Goal: Task Accomplishment & Management: Use online tool/utility

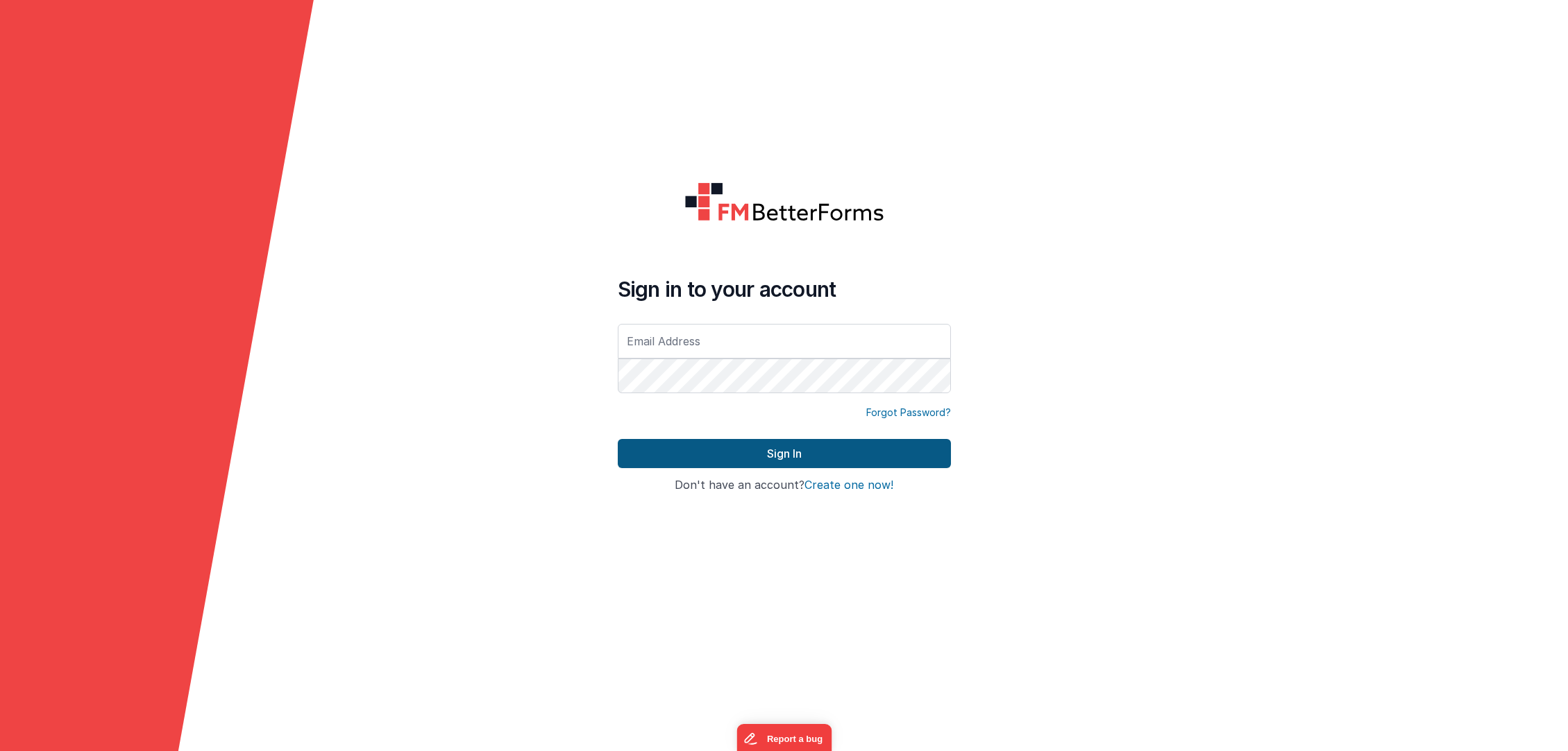
type input "[PERSON_NAME][EMAIL_ADDRESS][DOMAIN_NAME]"
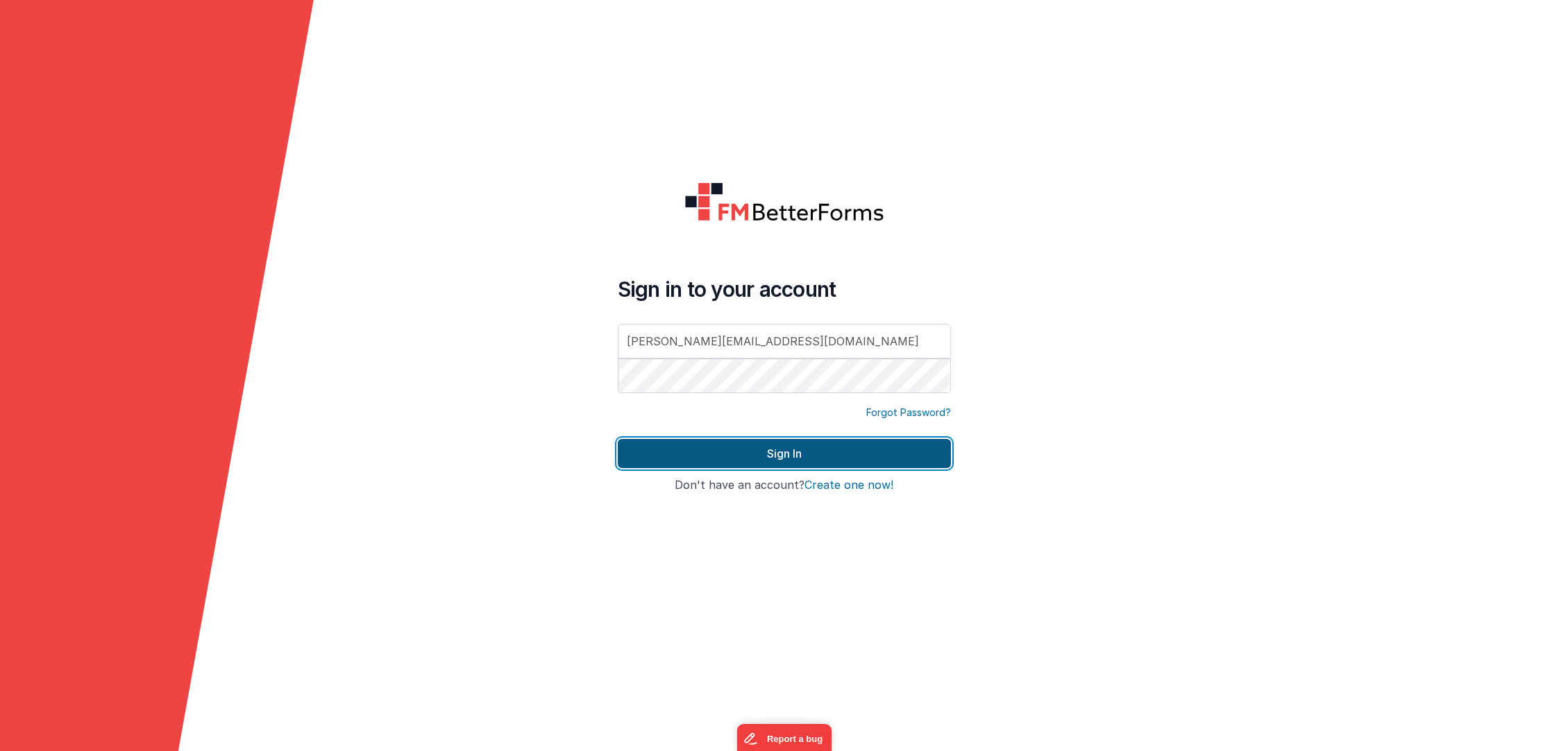
click at [791, 450] on button "Sign In" at bounding box center [784, 454] width 333 height 29
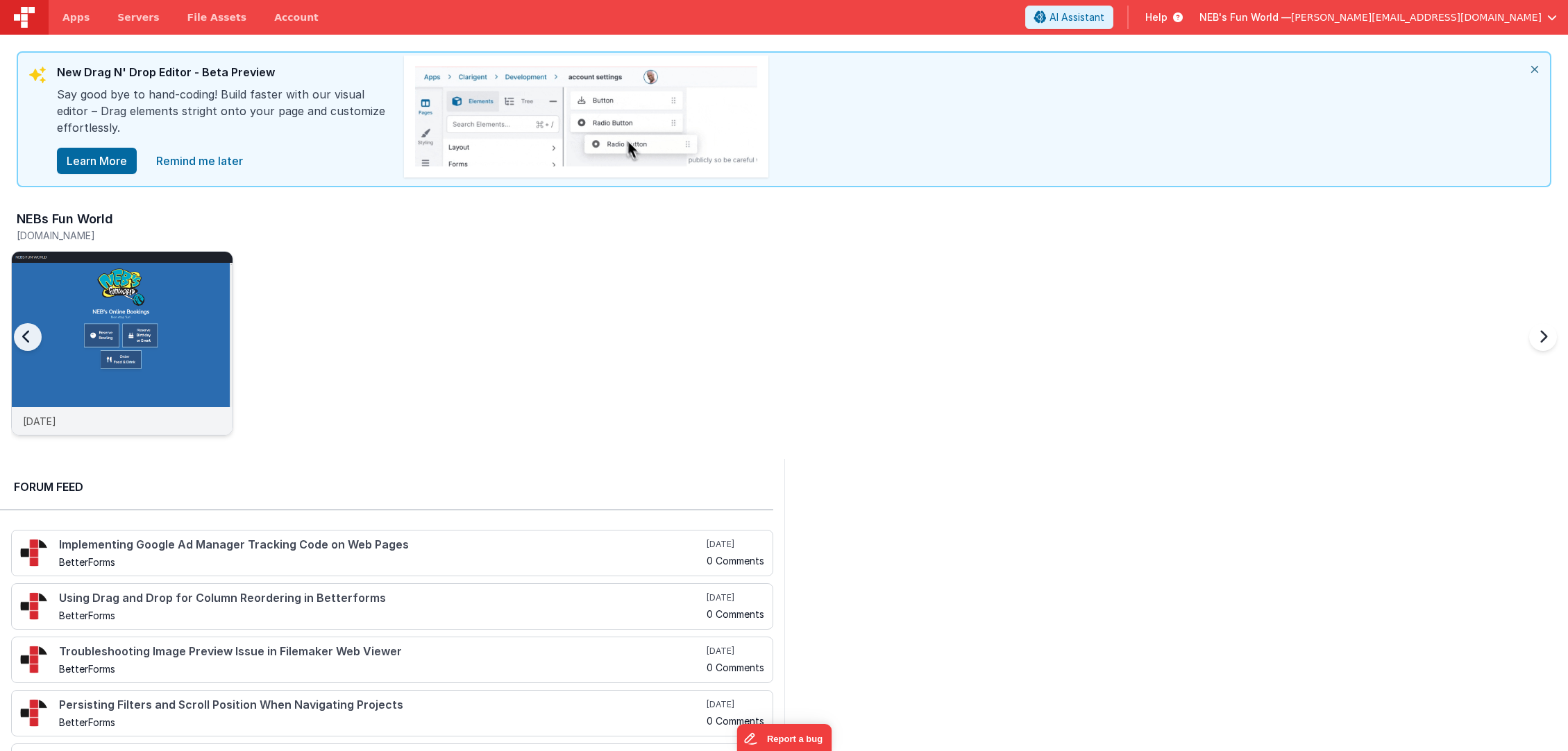
click at [178, 356] on img at bounding box center [122, 362] width 221 height 221
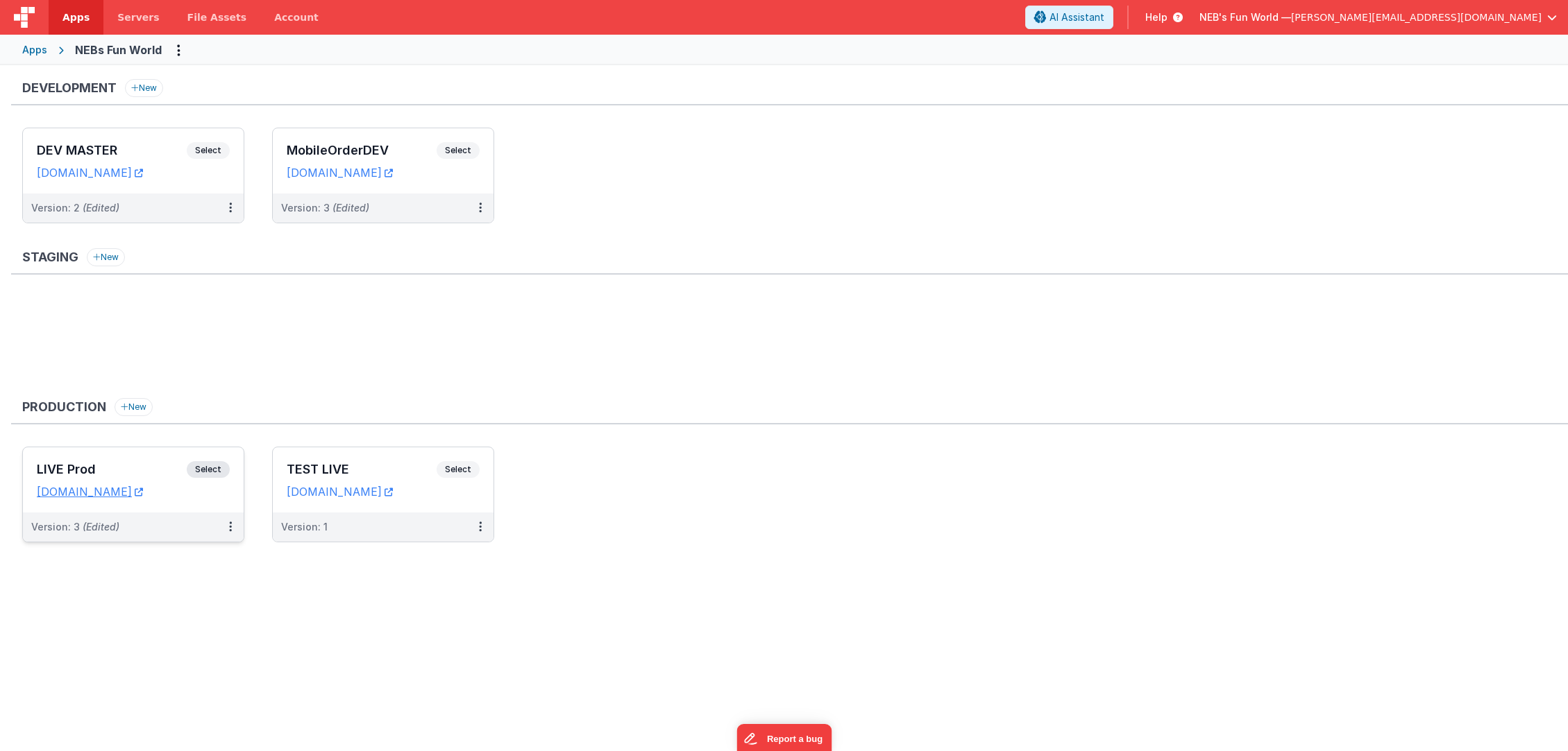
click at [174, 469] on h3 "LIVE Prod" at bounding box center [112, 469] width 150 height 14
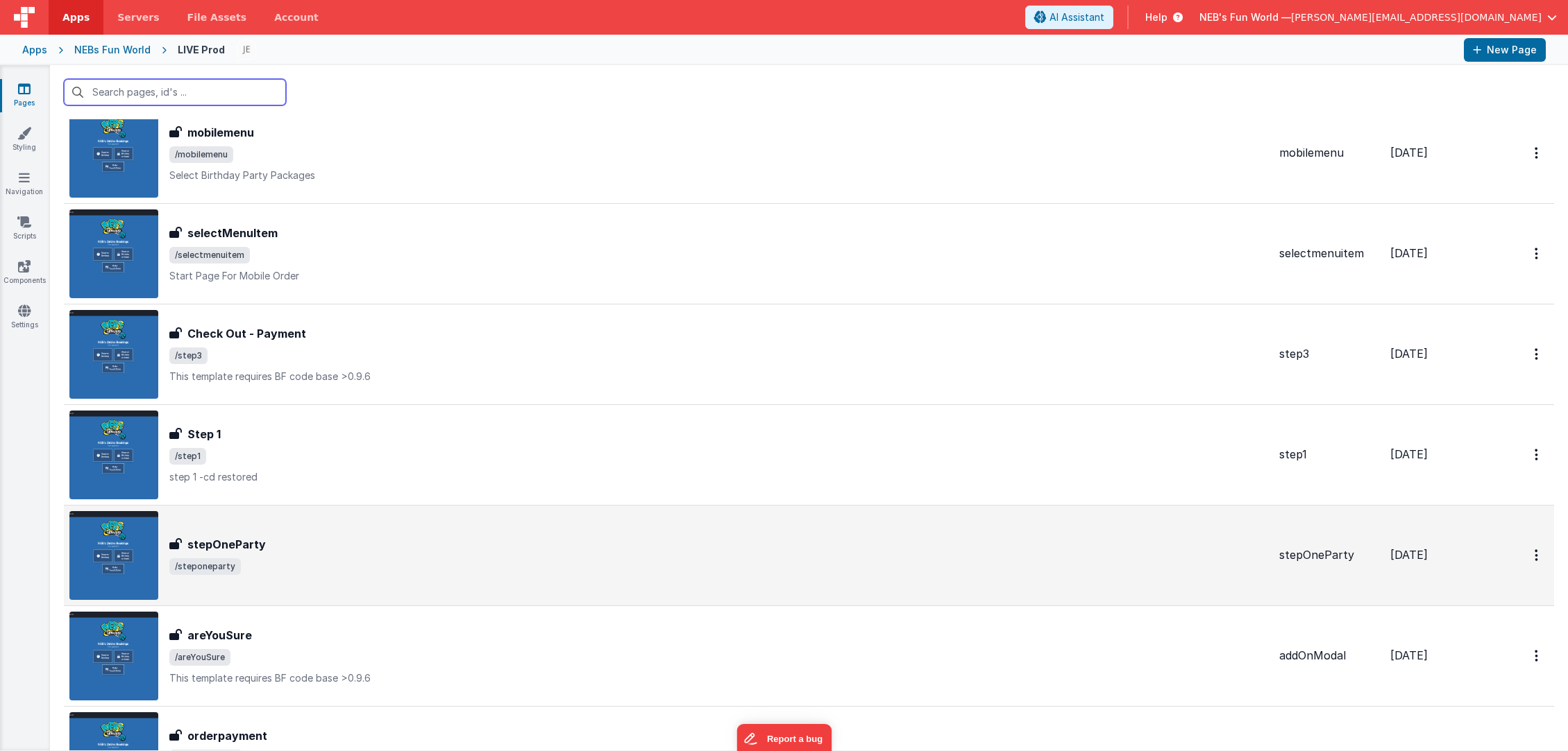
scroll to position [258, 0]
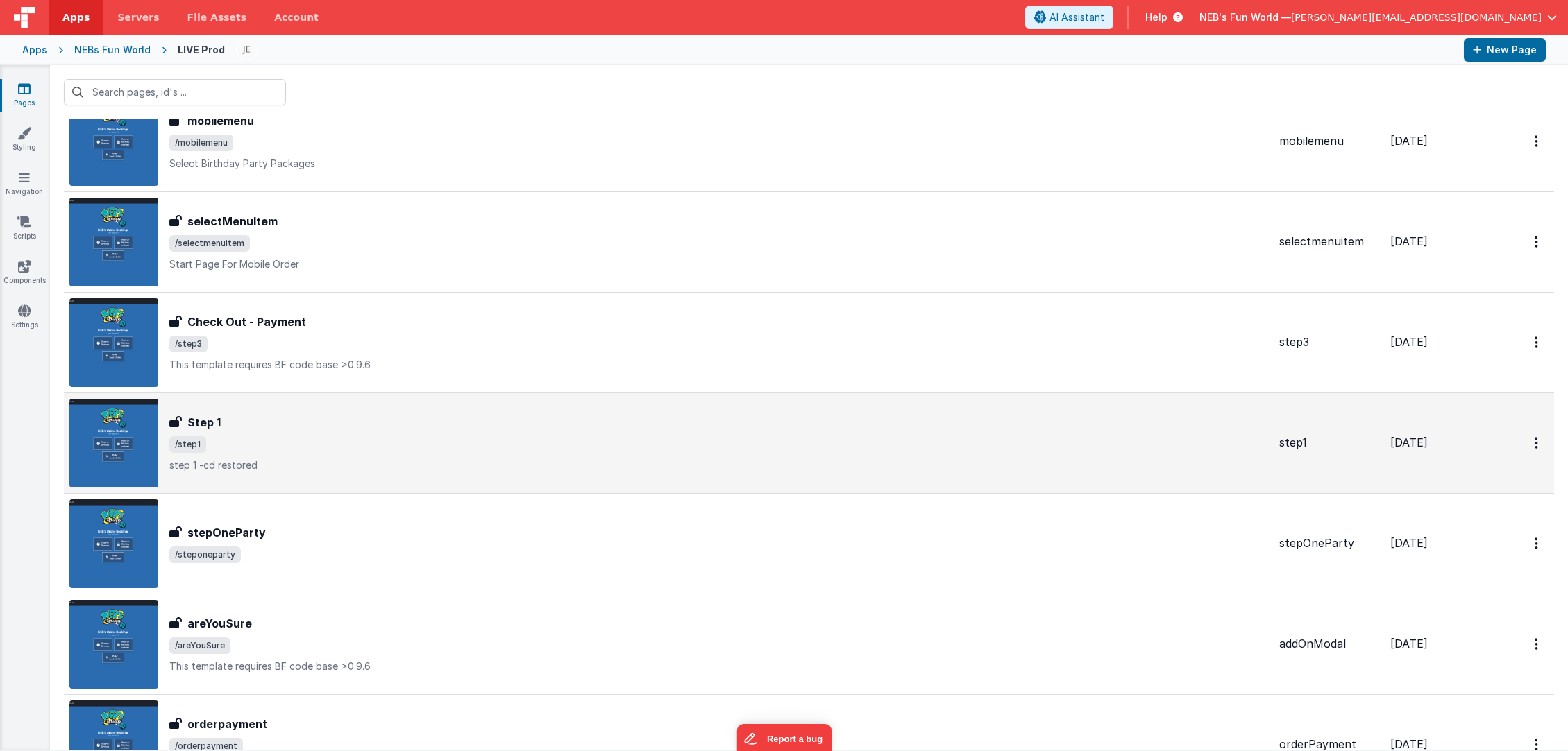
click at [374, 454] on div "Step 1 Step 1 /step1 step 1 -cd restored" at bounding box center [718, 443] width 1099 height 58
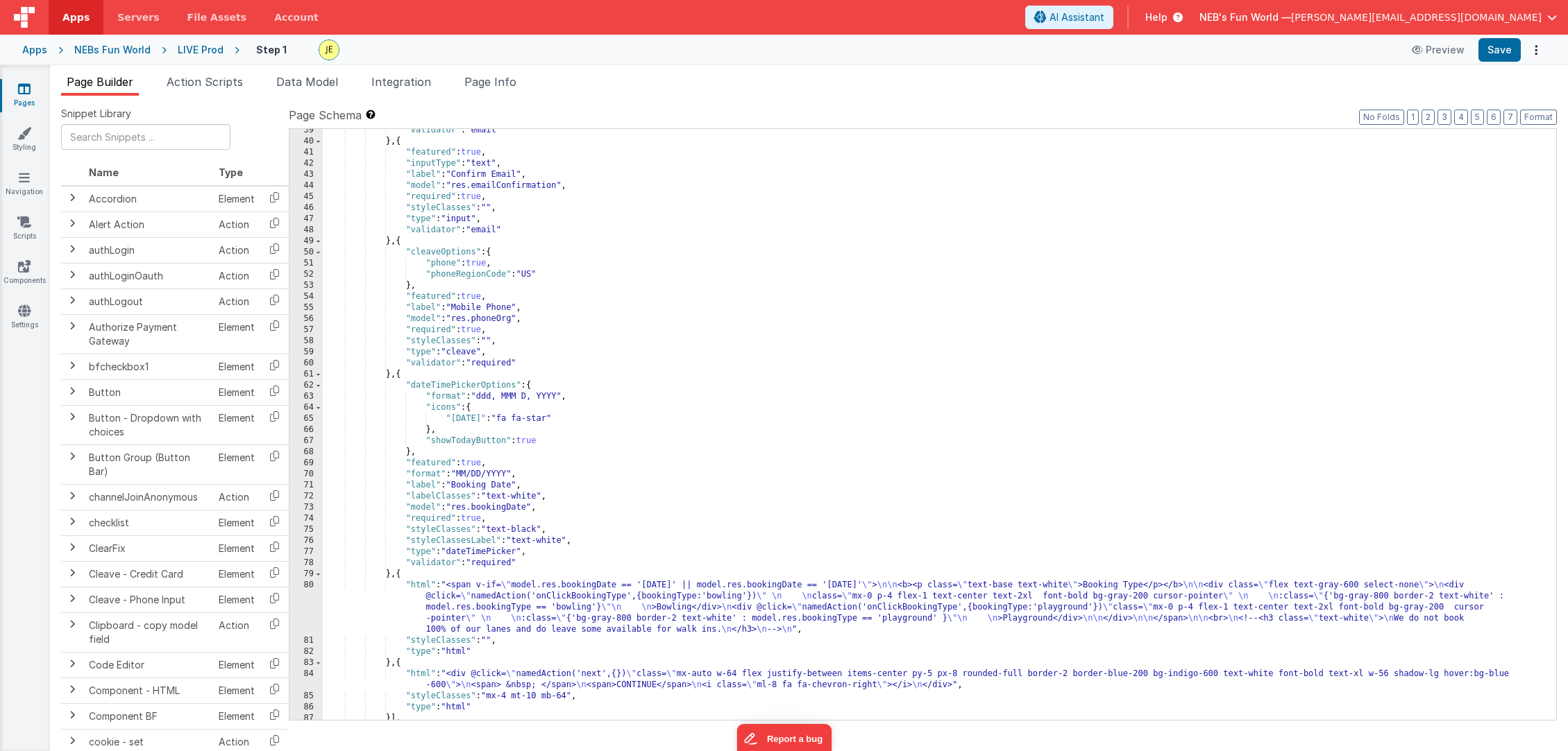
scroll to position [484, 0]
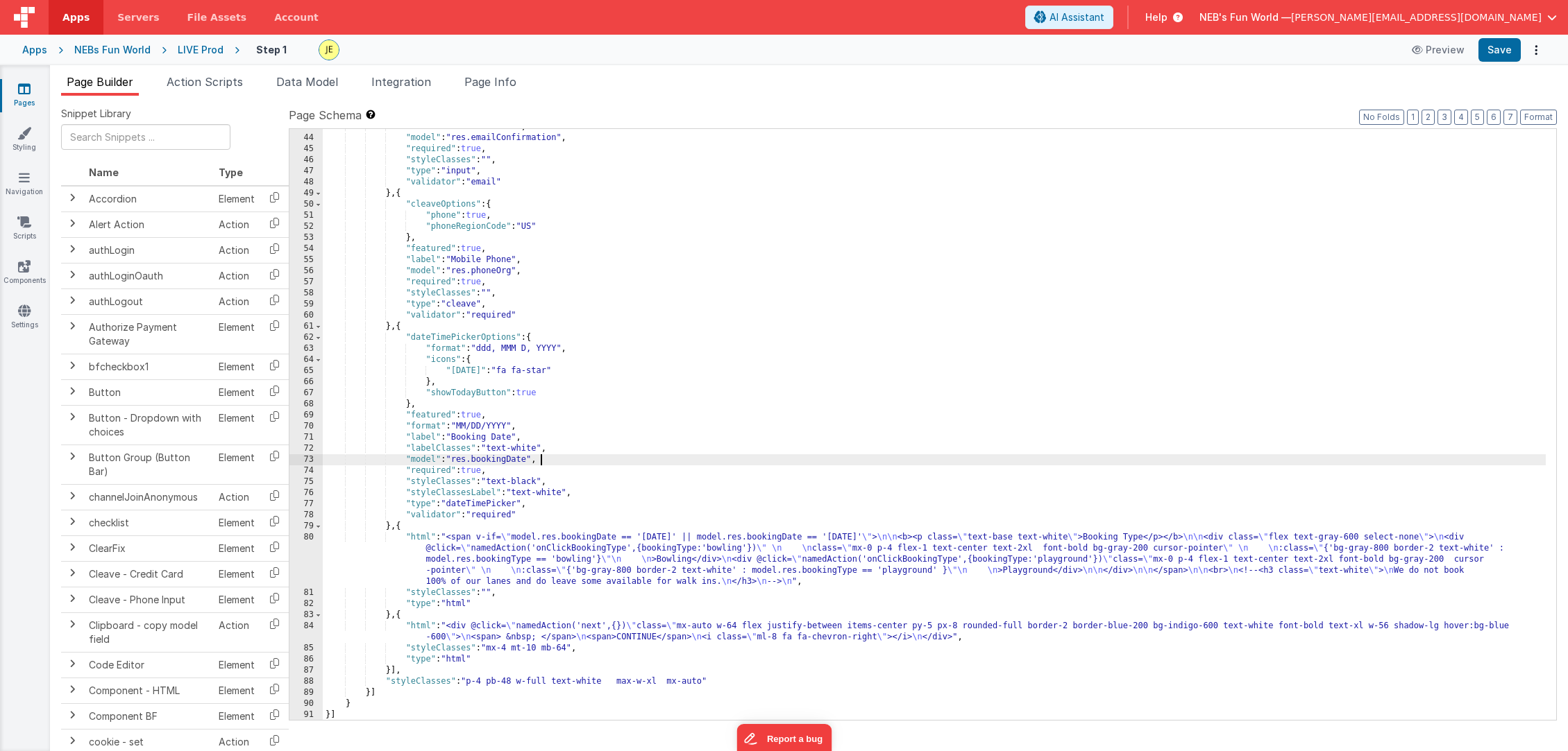
click at [560, 456] on div ""label" : "Confirm Email" , "model" : "res.emailConfirmation" , "required" : tr…" at bounding box center [934, 427] width 1223 height 613
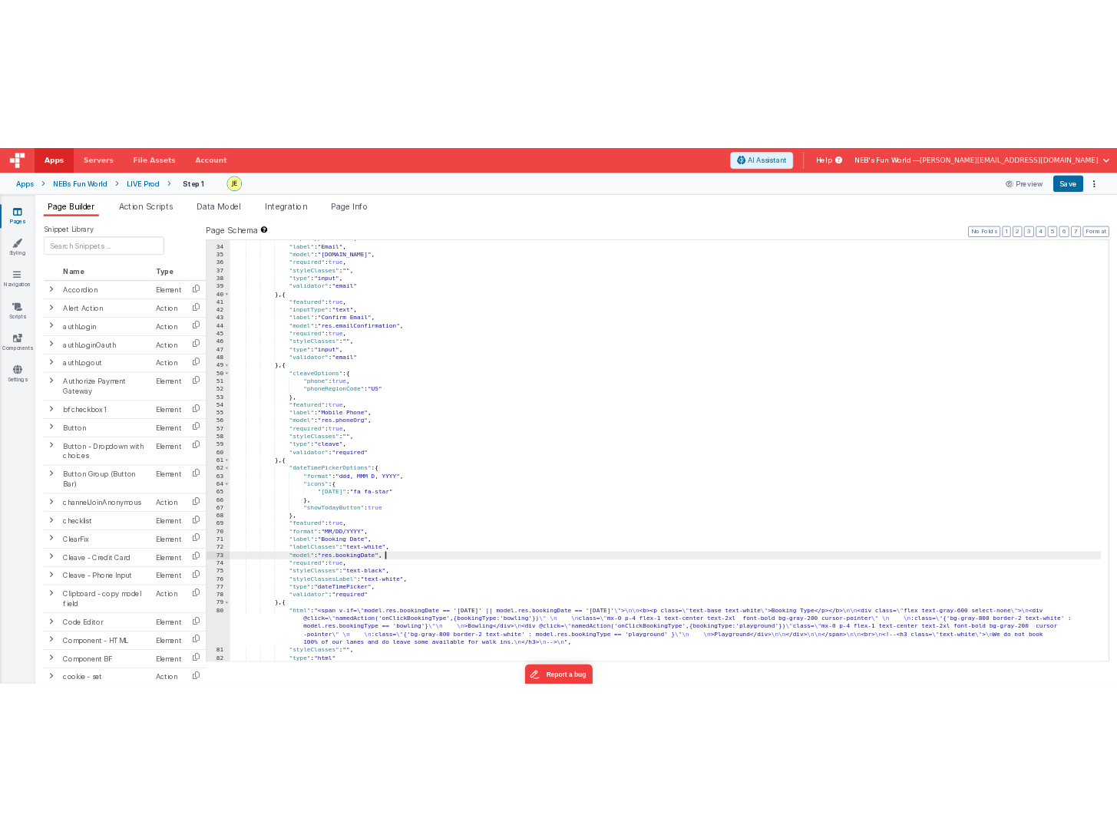
scroll to position [422, 0]
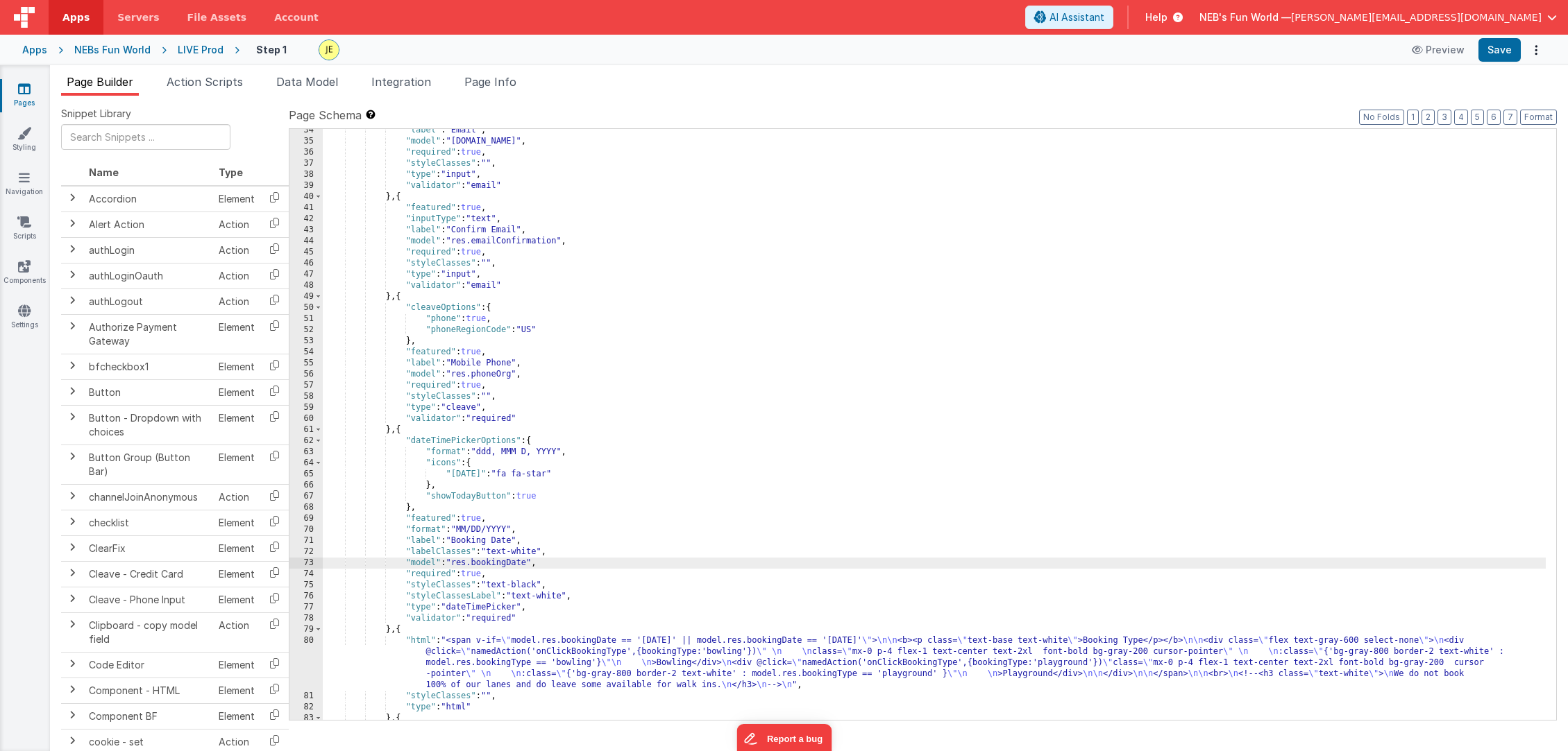
click at [539, 586] on div ""label" : "Email" , "model" : "[DOMAIN_NAME]" , "required" : true , "styleClass…" at bounding box center [934, 437] width 1223 height 624
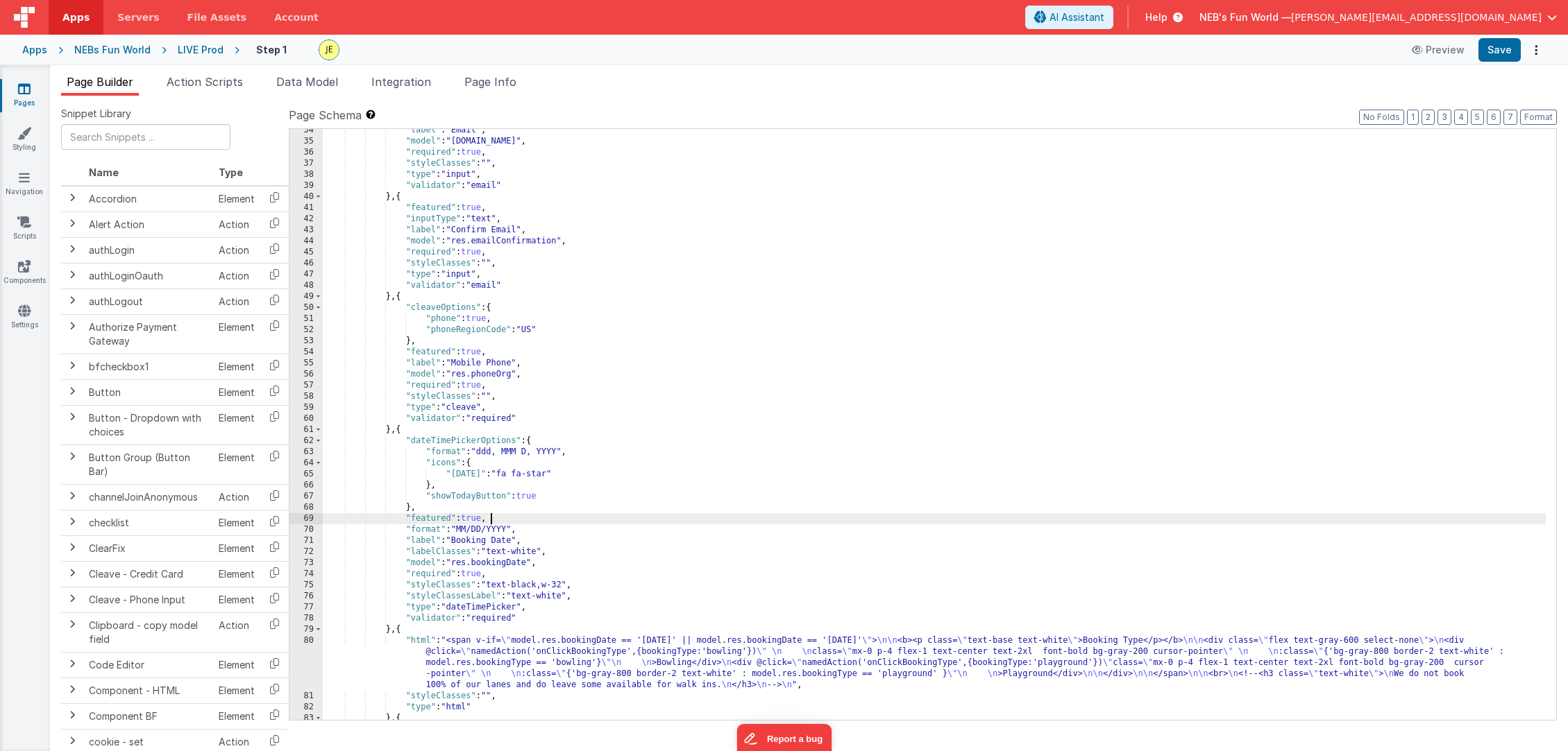
click at [598, 518] on div ""label" : "Email" , "model" : "[DOMAIN_NAME]" , "required" : true , "styleClass…" at bounding box center [934, 437] width 1223 height 624
click at [566, 584] on div ""label" : "Email" , "model" : "[DOMAIN_NAME]" , "required" : true , "styleClass…" at bounding box center [934, 437] width 1223 height 624
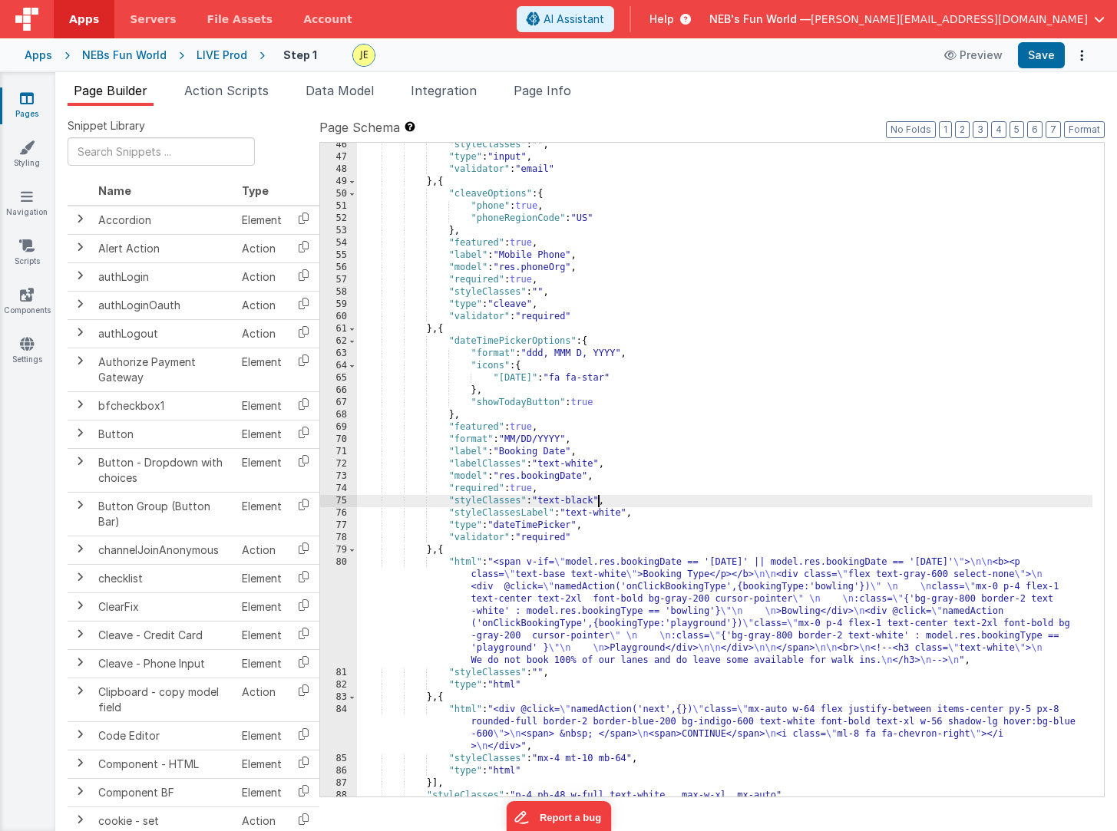
scroll to position [594, 0]
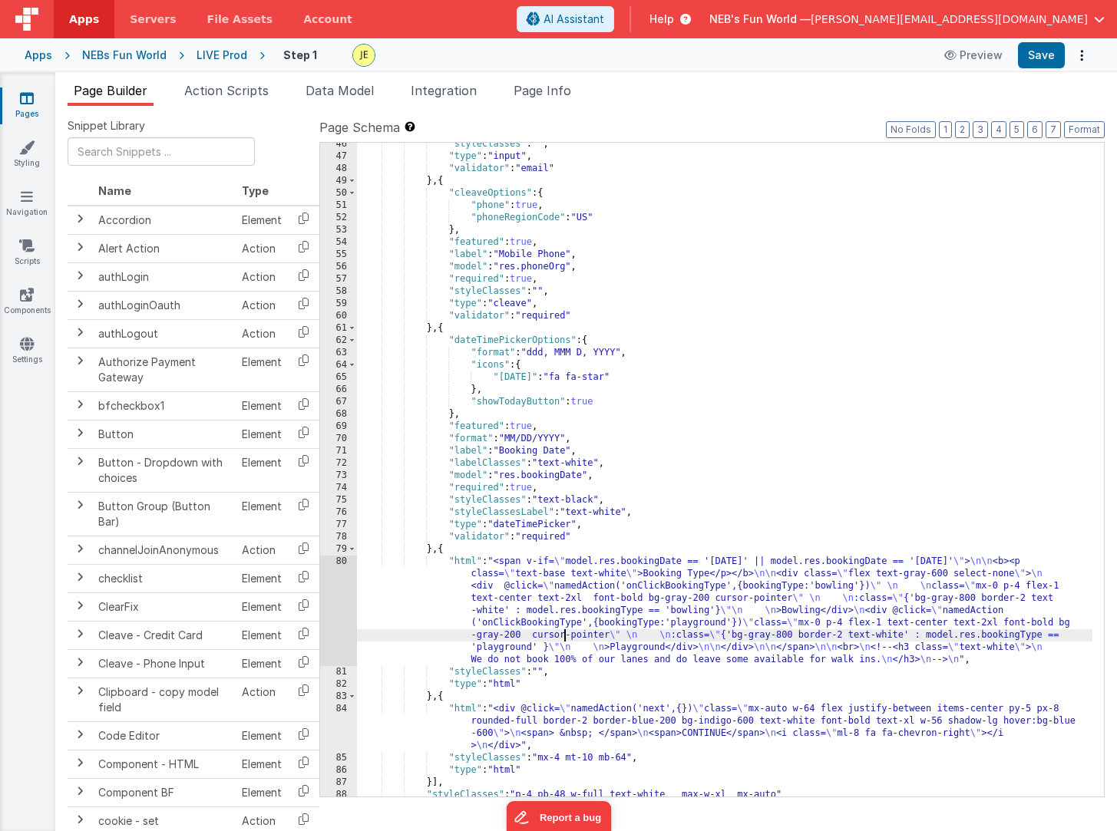
click at [566, 632] on div ""styleClasses" : "" , "type" : "input" , "validator" : "email" } , { "cleaveOpt…" at bounding box center [724, 477] width 735 height 678
click at [338, 588] on div "80" at bounding box center [338, 611] width 37 height 111
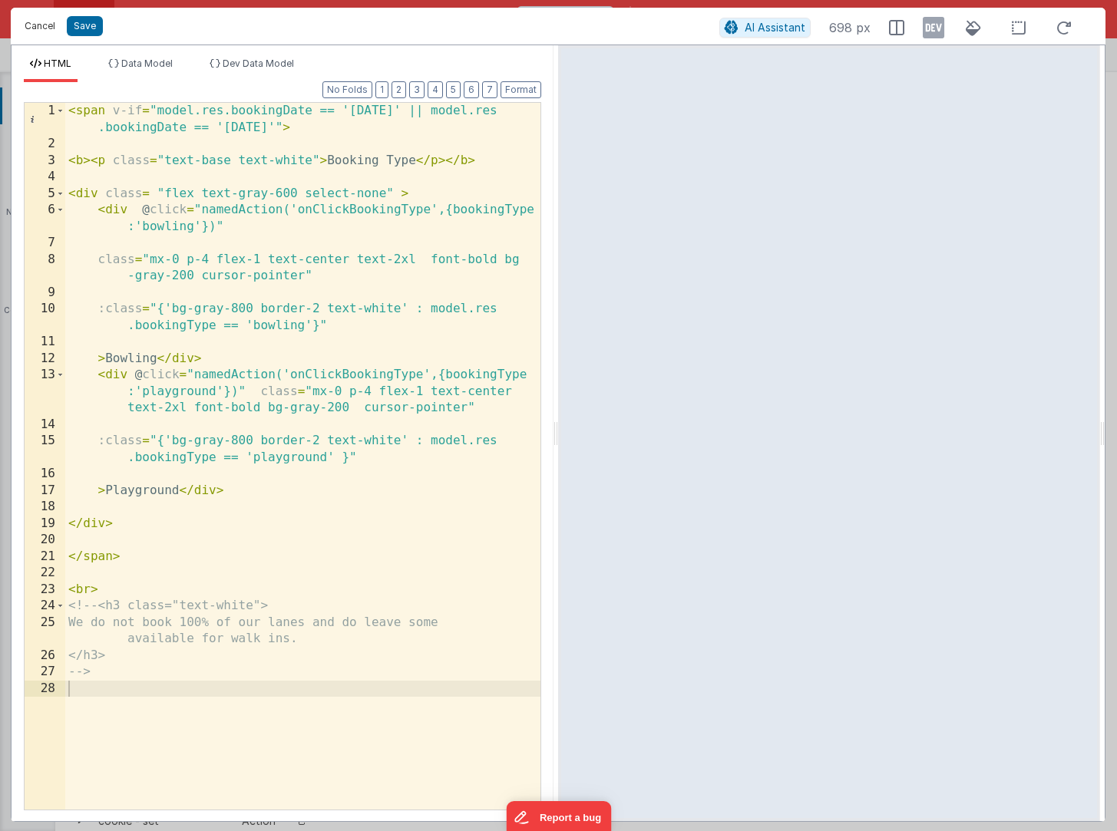
click at [36, 27] on button "Cancel" at bounding box center [40, 25] width 46 height 21
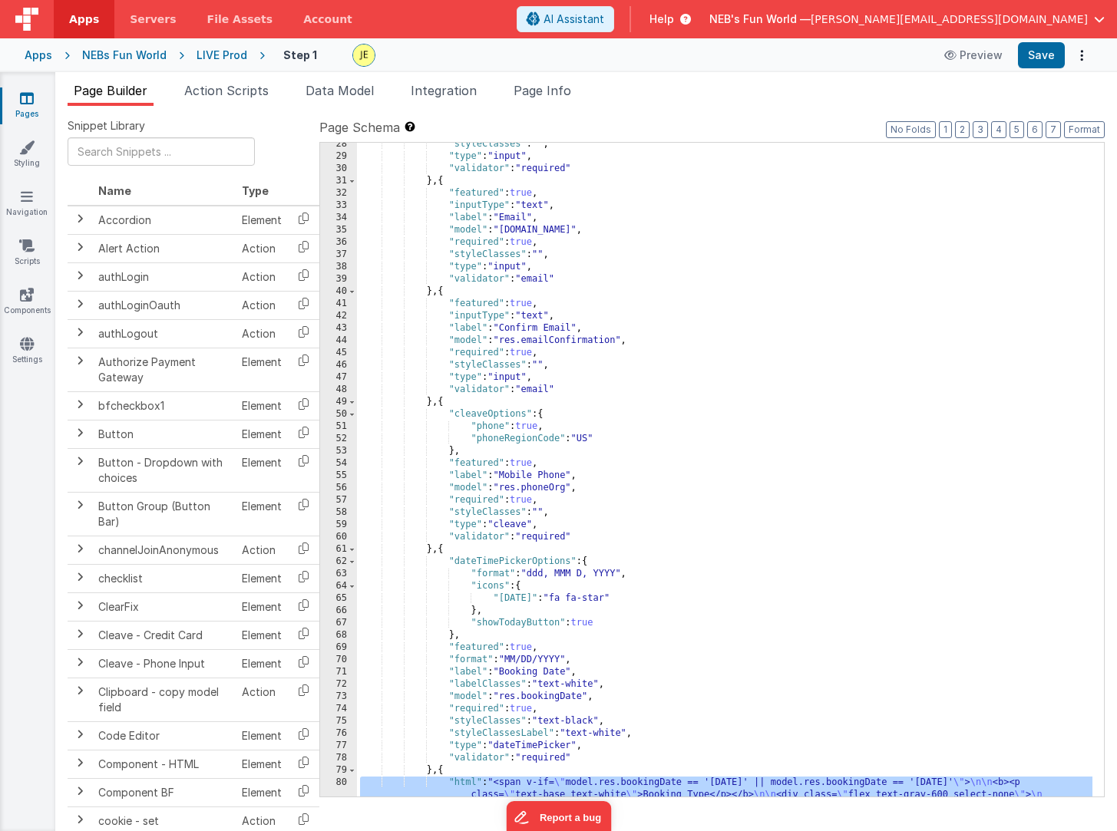
scroll to position [635, 0]
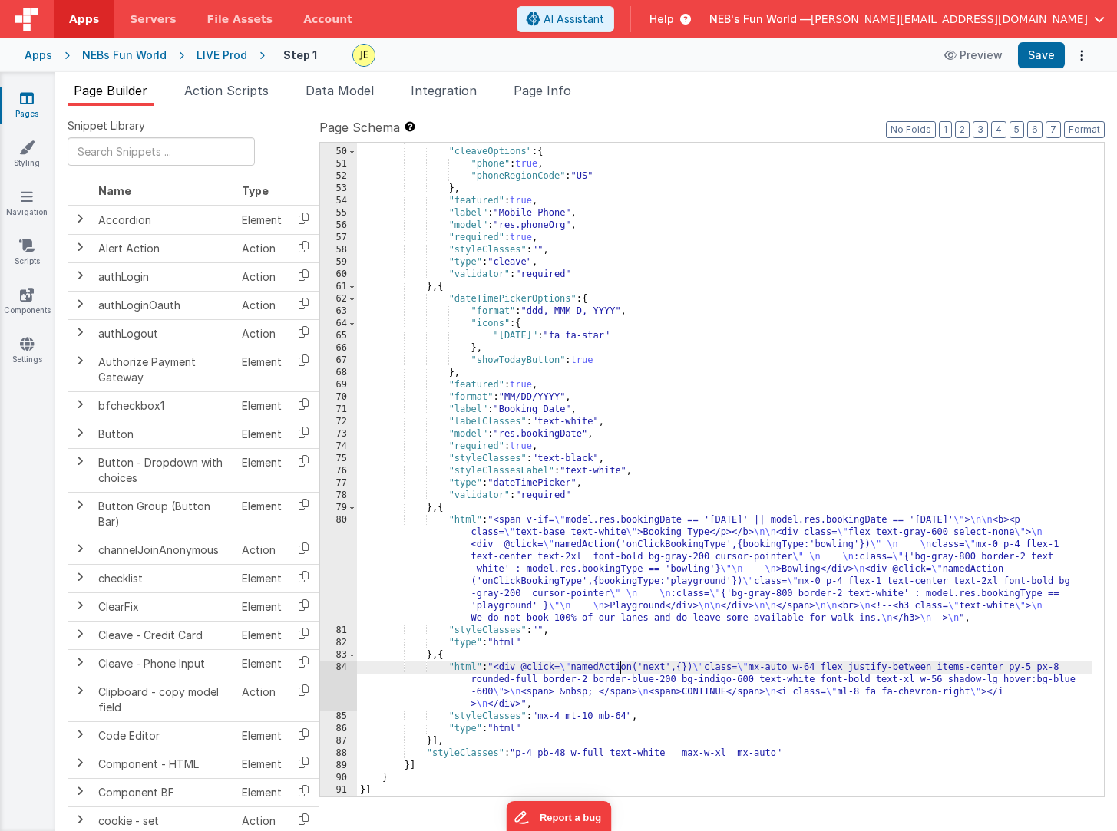
drag, startPoint x: 621, startPoint y: 669, endPoint x: 631, endPoint y: 668, distance: 10.1
click at [621, 669] on div "} , { "cleaveOptions" : { "phone" : true , "phoneRegionCode" : "US" } , "featur…" at bounding box center [724, 473] width 735 height 678
click at [336, 682] on div "84" at bounding box center [338, 686] width 37 height 49
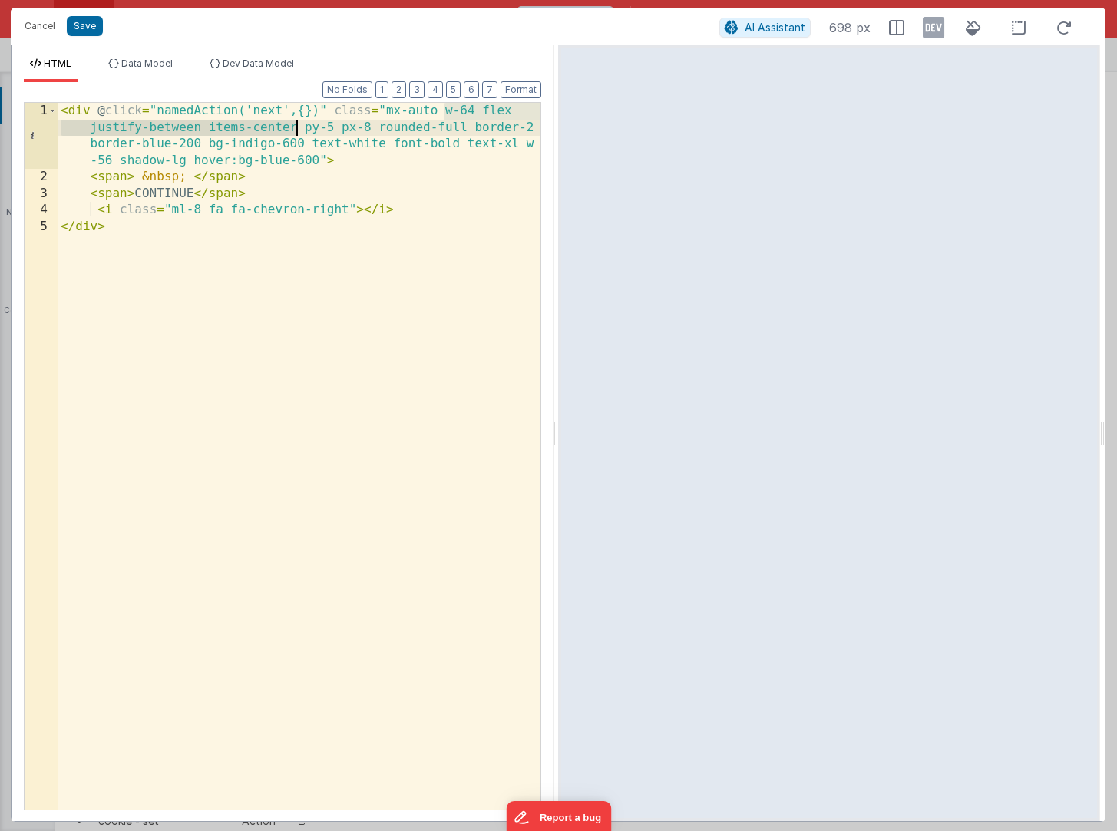
drag, startPoint x: 444, startPoint y: 114, endPoint x: 297, endPoint y: 128, distance: 147.2
click at [297, 128] on div "< div @ click = "namedAction('next',{})" class = "mx-auto w-64 flex justify-bet…" at bounding box center [299, 498] width 483 height 790
click at [35, 27] on button "Cancel" at bounding box center [40, 25] width 46 height 21
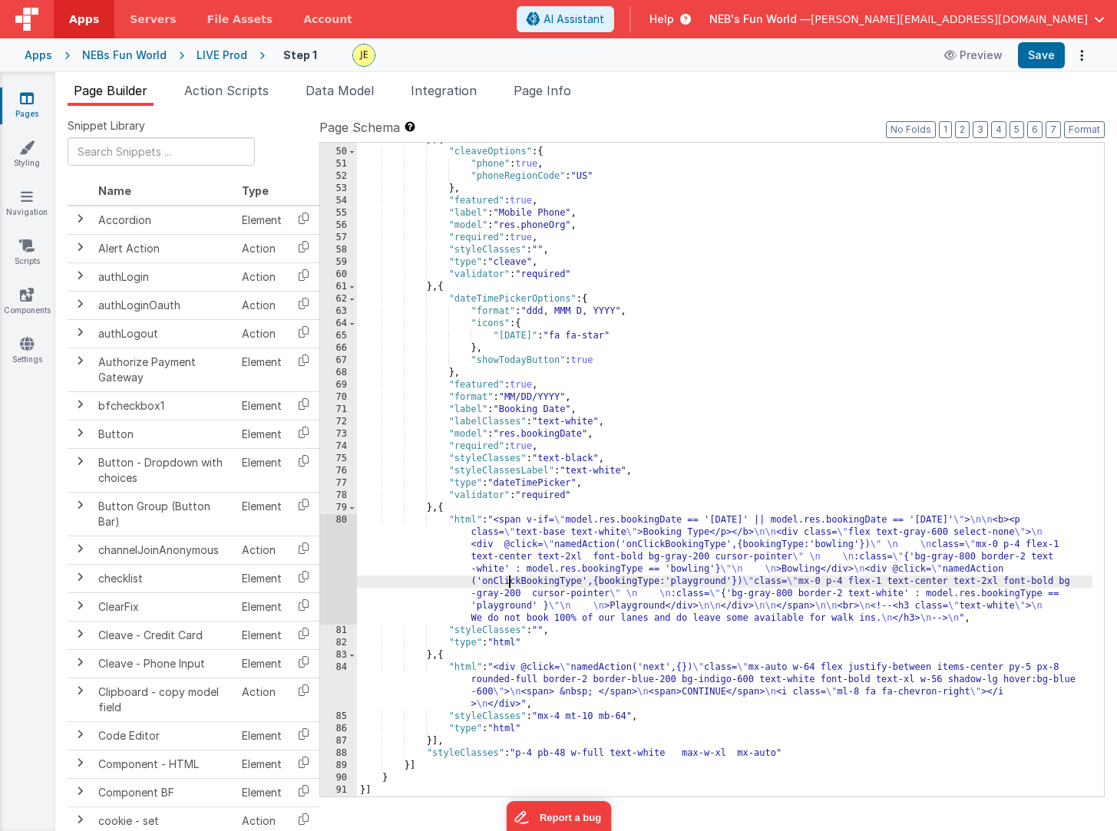
click at [507, 583] on div "} , { "cleaveOptions" : { "phone" : true , "phoneRegionCode" : "US" } , "featur…" at bounding box center [724, 473] width 735 height 678
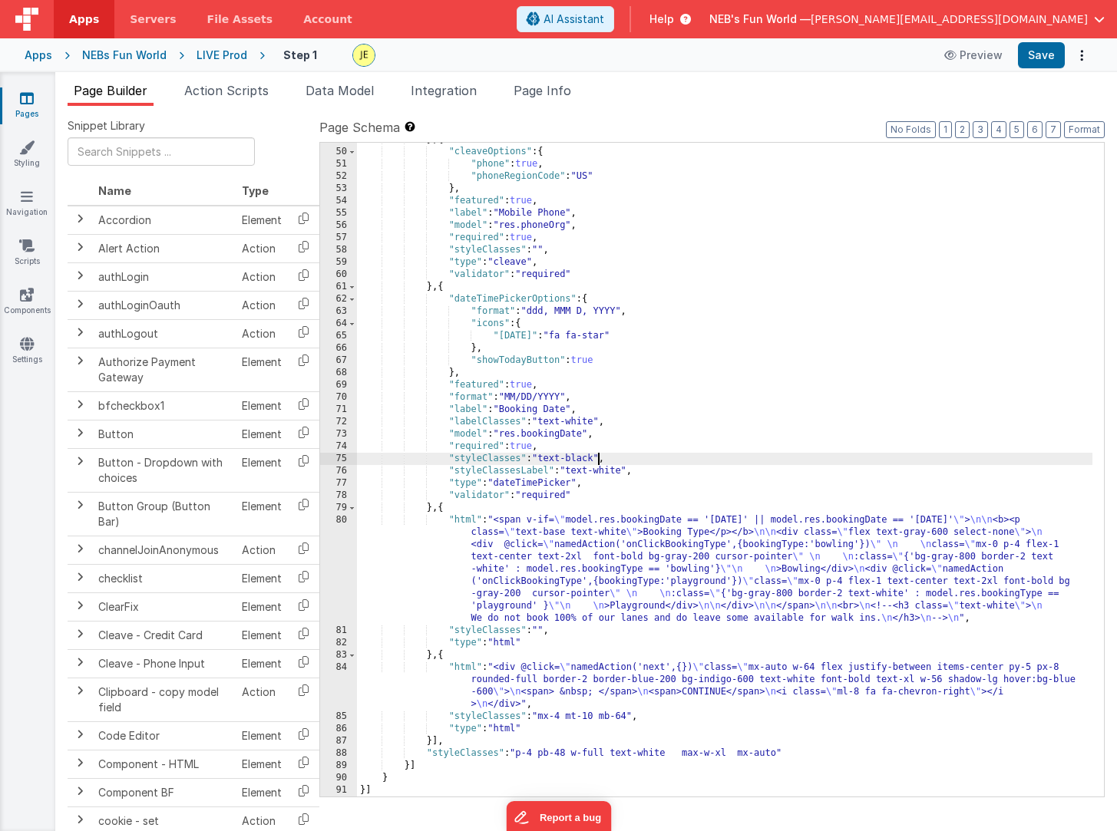
click at [598, 457] on div "} , { "cleaveOptions" : { "phone" : true , "phoneRegionCode" : "US" } , "featur…" at bounding box center [724, 473] width 735 height 678
drag, startPoint x: 631, startPoint y: 461, endPoint x: 714, endPoint y: 459, distance: 82.9
click at [714, 459] on div "} , { "cleaveOptions" : { "phone" : true , "phoneRegionCode" : "US" } , "featur…" at bounding box center [724, 473] width 735 height 678
click at [705, 461] on div "} , { "cleaveOptions" : { "phone" : true , "phoneRegionCode" : "US" } , "featur…" at bounding box center [724, 473] width 735 height 678
drag, startPoint x: 660, startPoint y: 460, endPoint x: 741, endPoint y: 458, distance: 81.4
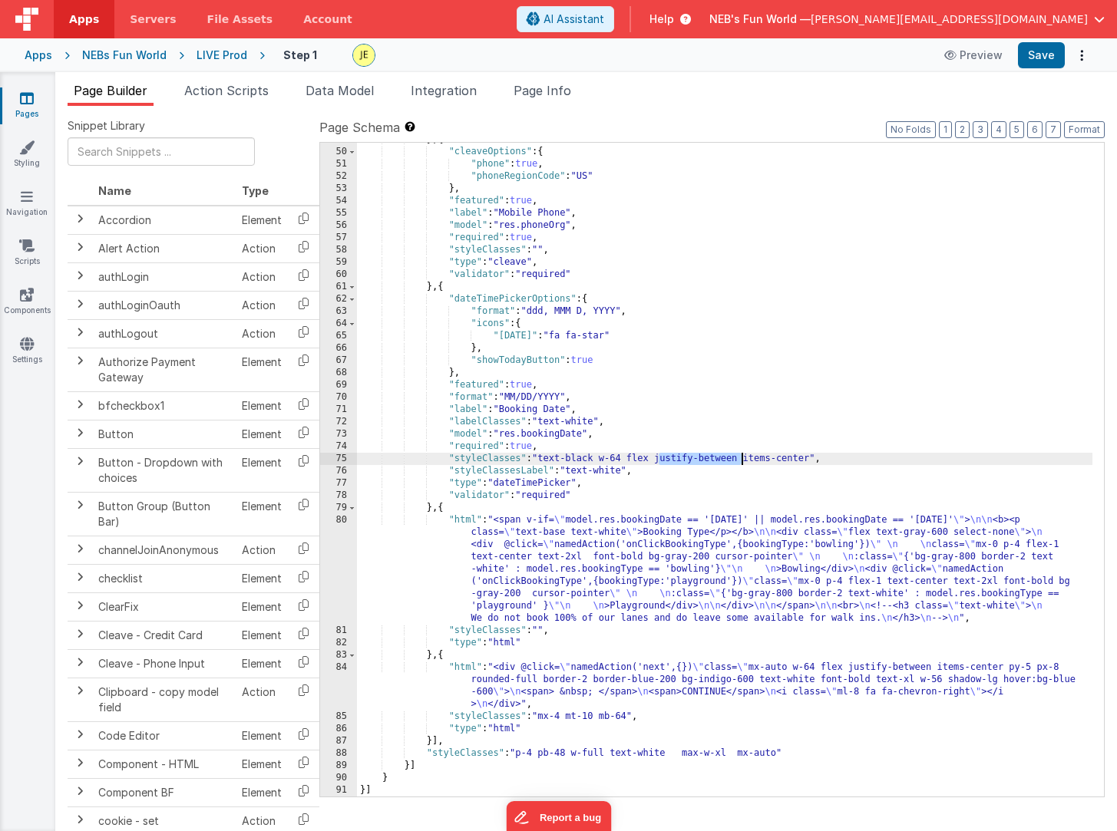
click at [741, 458] on div "} , { "cleaveOptions" : { "phone" : true , "phoneRegionCode" : "US" } , "featur…" at bounding box center [724, 473] width 735 height 678
click at [625, 459] on div "} , { "cleaveOptions" : { "phone" : true , "phoneRegionCode" : "US" } , "featur…" at bounding box center [724, 473] width 735 height 678
click at [641, 460] on div "} , { "cleaveOptions" : { "phone" : true , "phoneRegionCode" : "US" } , "featur…" at bounding box center [724, 473] width 735 height 678
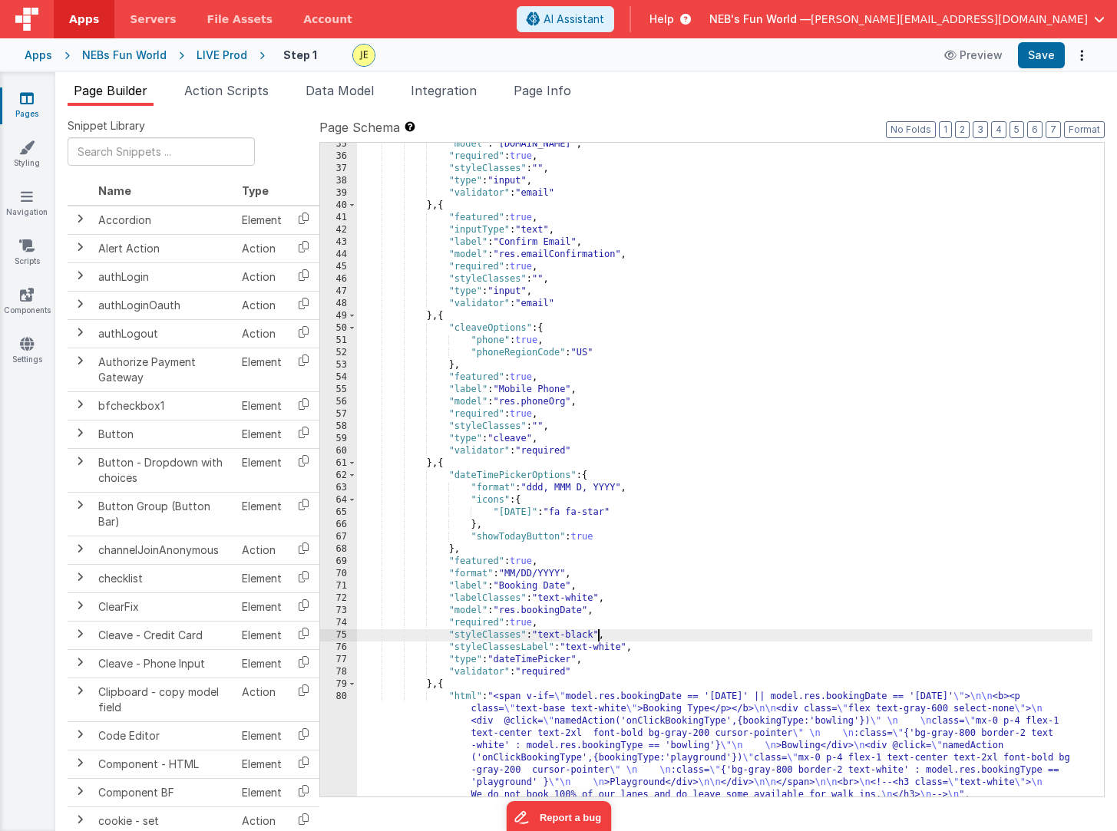
scroll to position [461, 0]
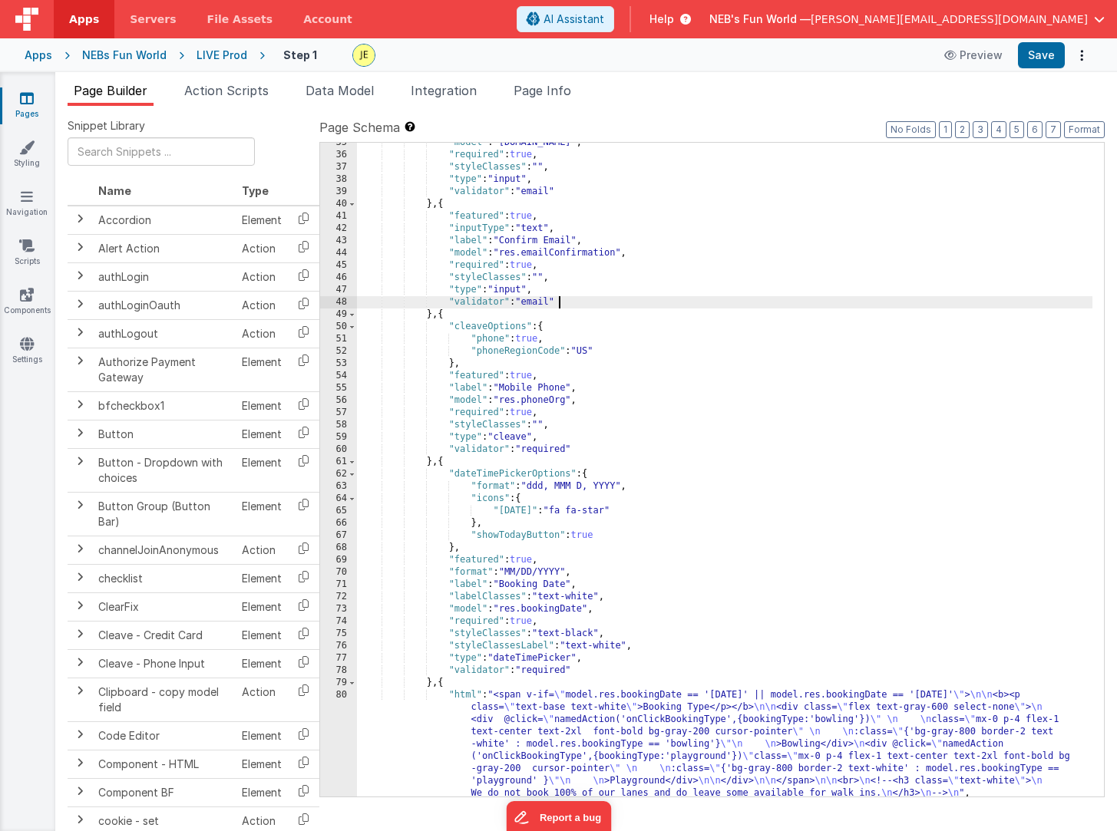
click at [806, 302] on div ""model" : "[DOMAIN_NAME]" , "required" : true , "styleClasses" : "" , "type" : …" at bounding box center [724, 476] width 735 height 678
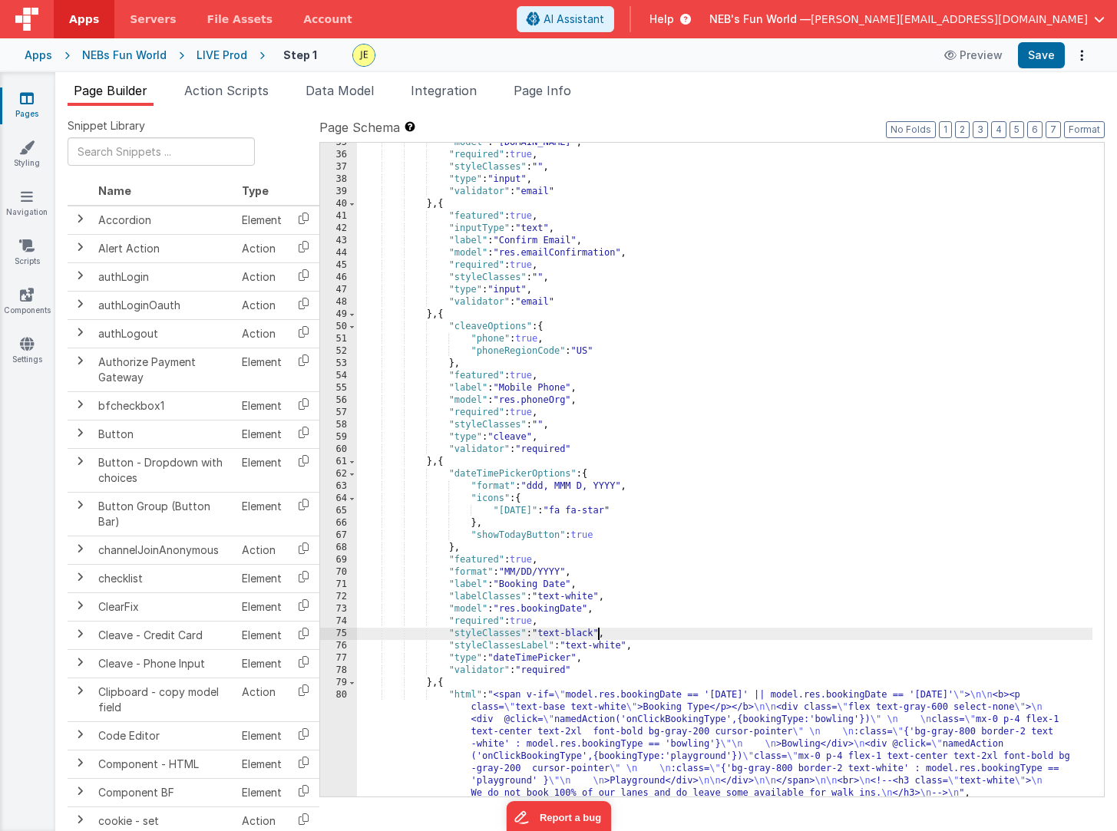
drag, startPoint x: 598, startPoint y: 633, endPoint x: 635, endPoint y: 644, distance: 38.4
click at [598, 633] on div ""model" : "[DOMAIN_NAME]" , "required" : true , "styleClasses" : "" , "type" : …" at bounding box center [724, 476] width 735 height 678
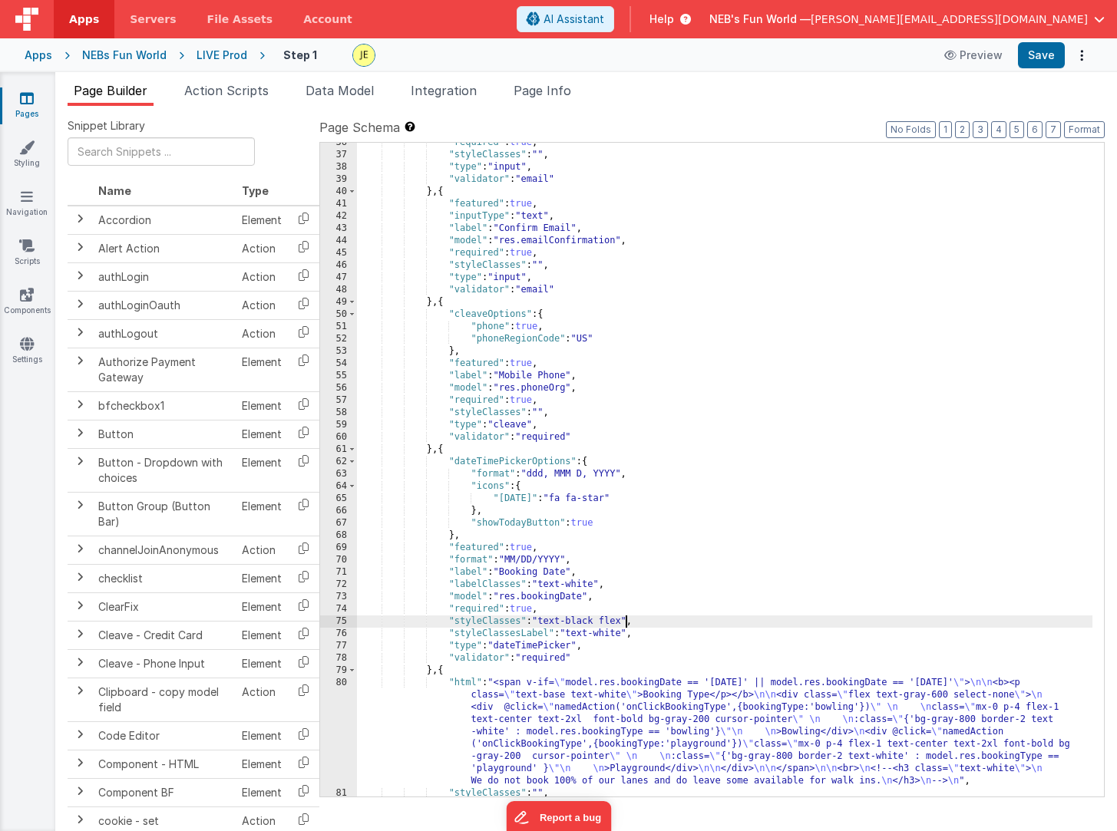
scroll to position [468, 0]
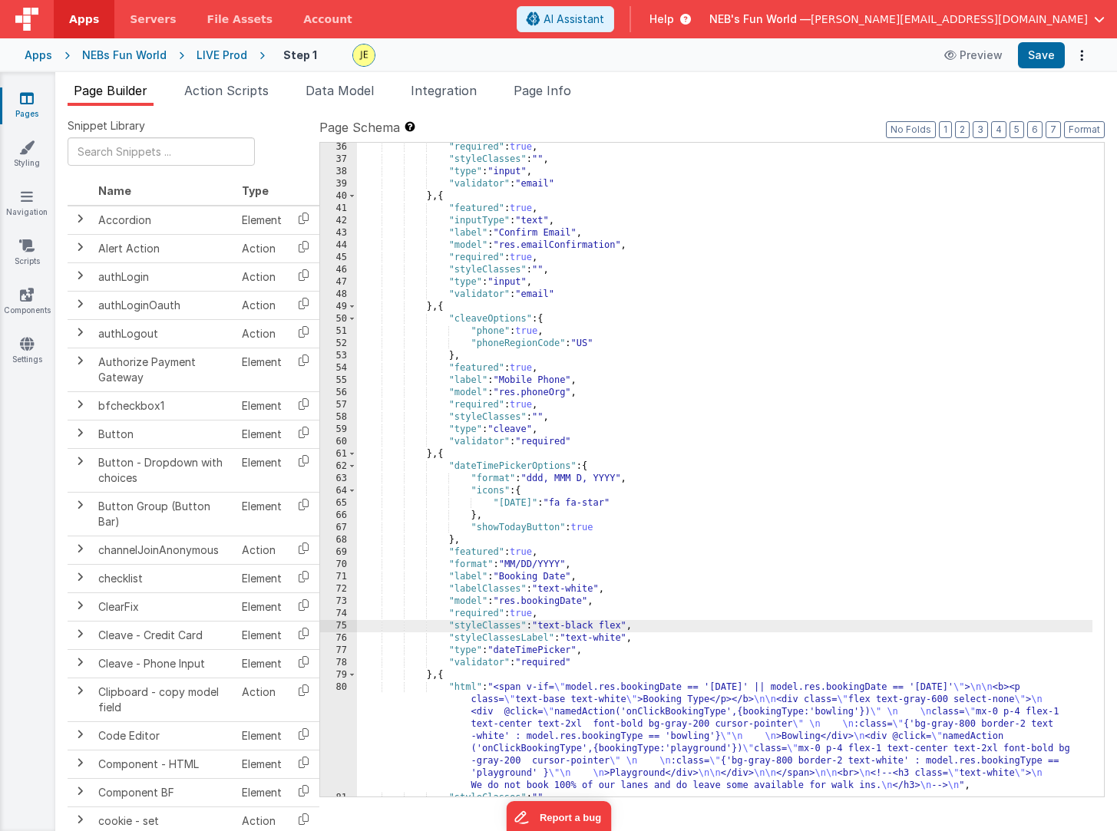
click at [768, 418] on div ""required" : true , "styleClasses" : "" , "type" : "input" , "validator" : "ema…" at bounding box center [724, 480] width 735 height 678
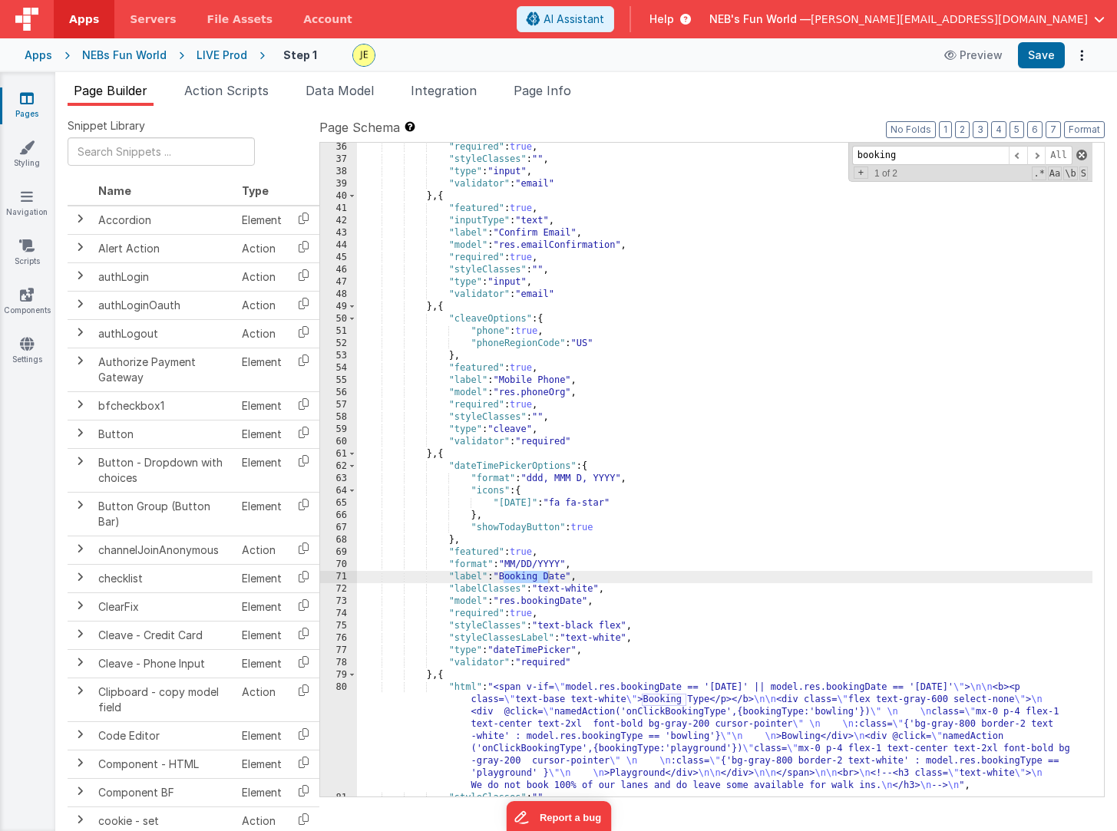
type input "booking"
click at [1084, 157] on span at bounding box center [1081, 155] width 11 height 11
click at [569, 577] on div ""required" : true , "styleClasses" : "" , "type" : "input" , "validator" : "ema…" at bounding box center [724, 480] width 735 height 678
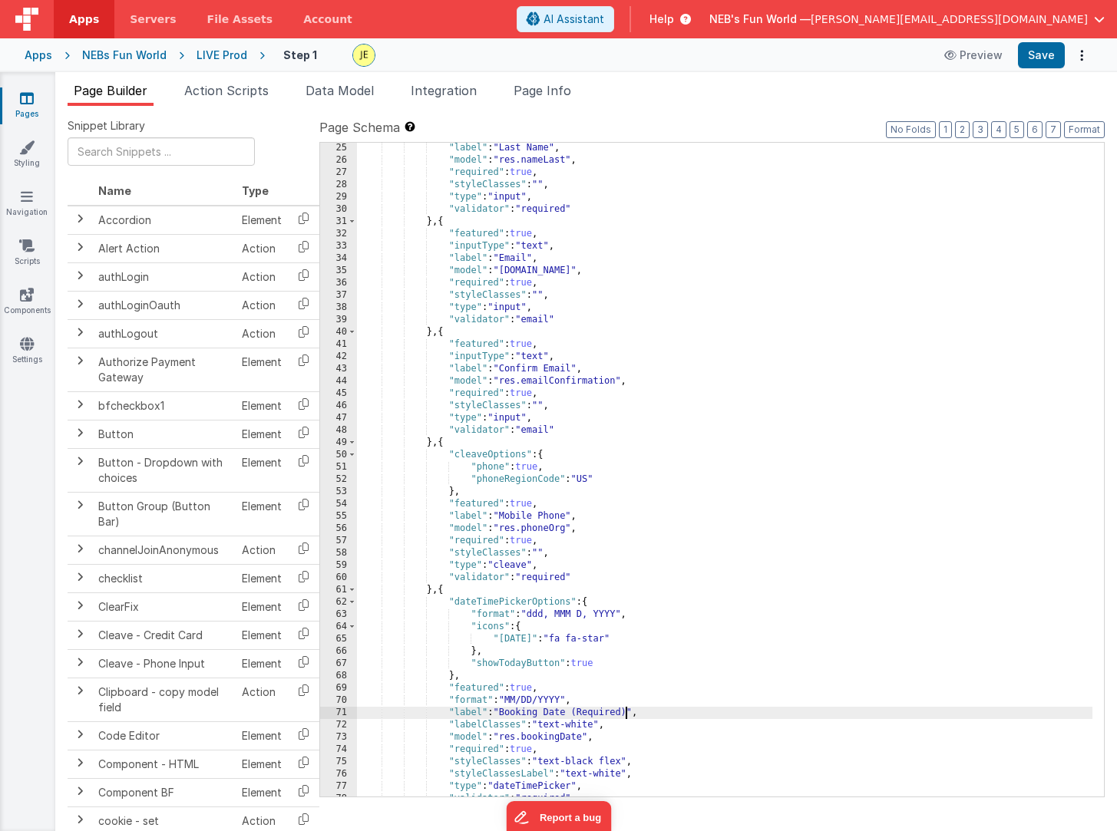
scroll to position [307, 0]
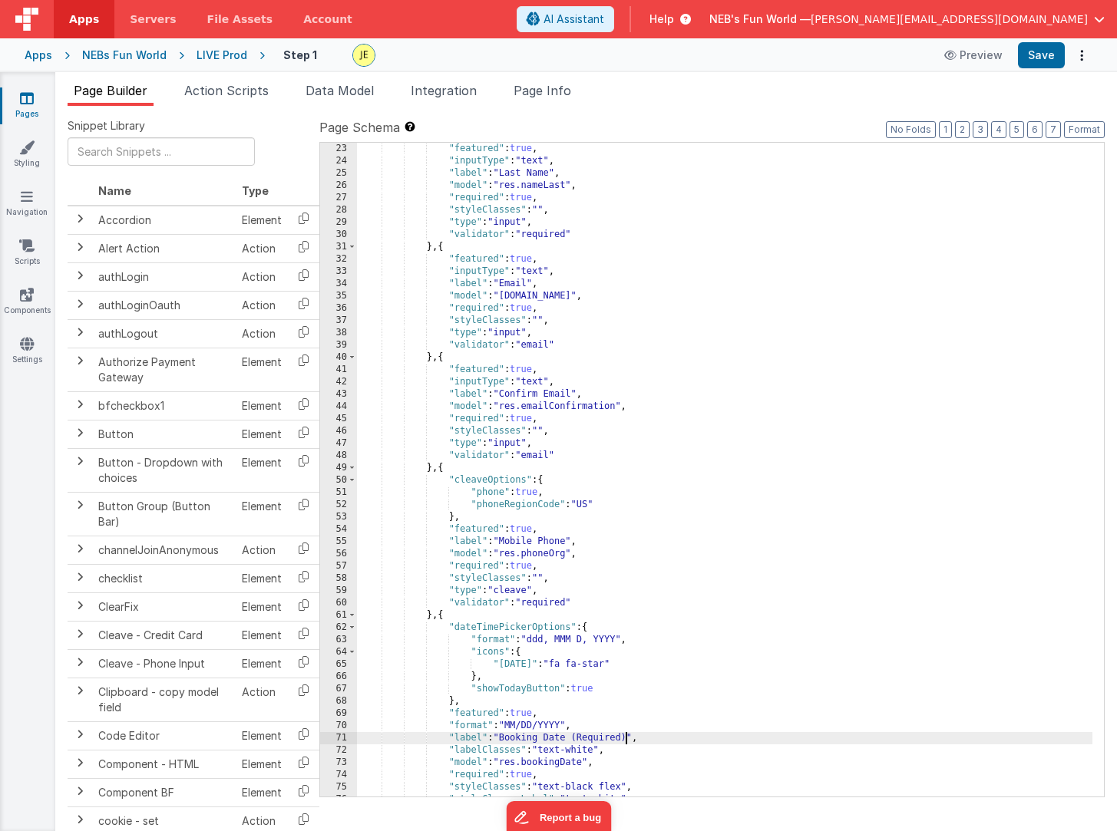
click at [521, 581] on div ""featured" : true , "inputType" : "text" , "label" : "Last Name" , "model" : "r…" at bounding box center [724, 482] width 735 height 678
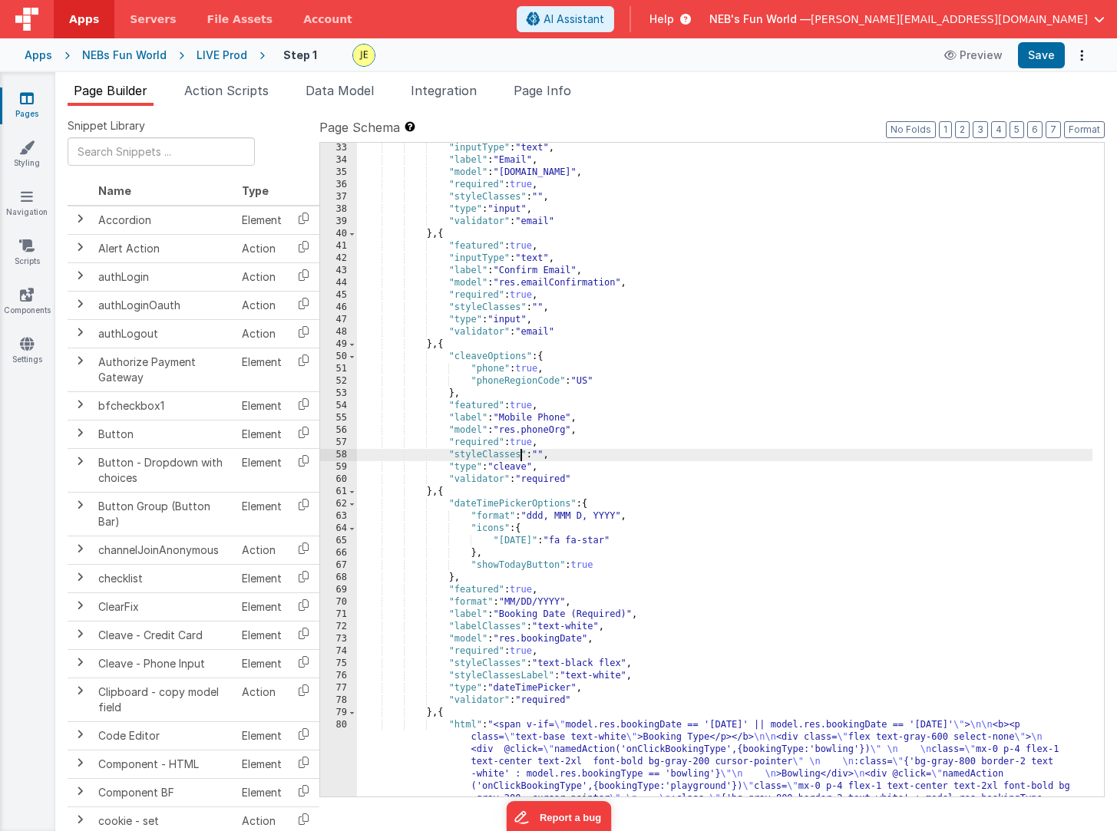
scroll to position [431, 0]
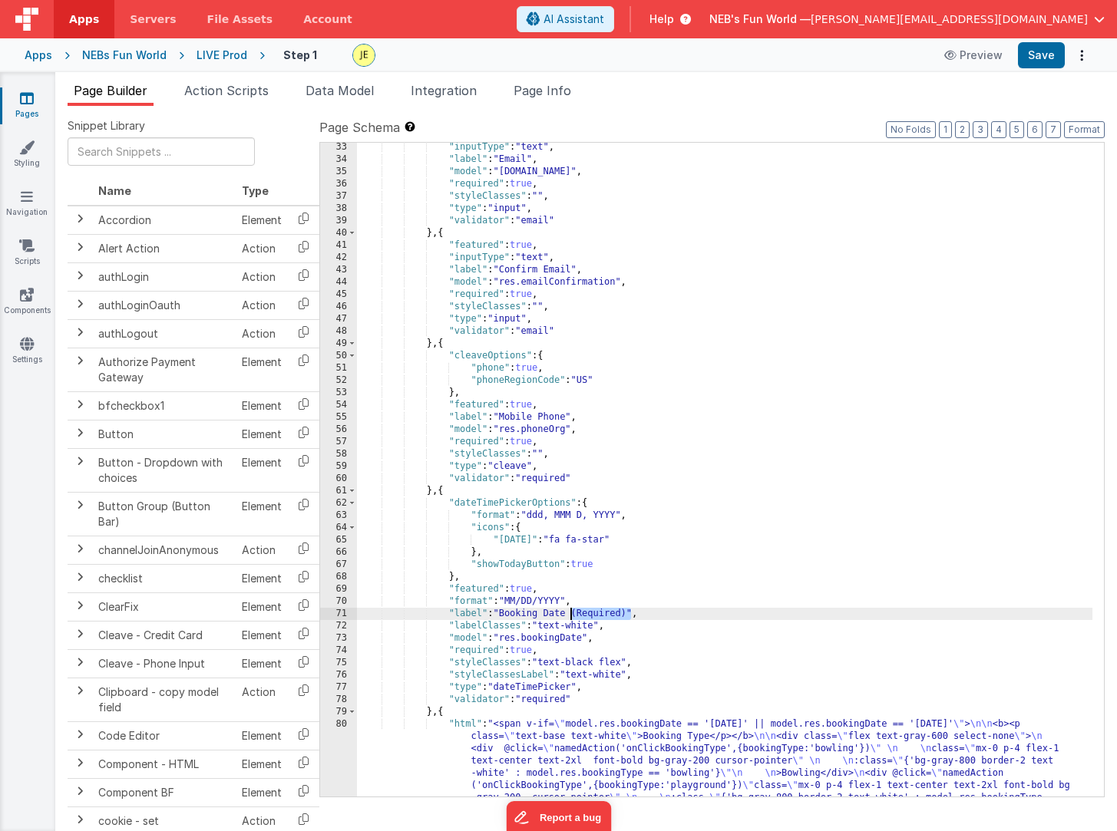
drag, startPoint x: 632, startPoint y: 616, endPoint x: 573, endPoint y: 617, distance: 59.1
click at [573, 617] on div ""inputType" : "text" , "label" : "Email" , "model" : "[DOMAIN_NAME]" , "require…" at bounding box center [724, 529] width 735 height 777
